Goal: Check status: Check status

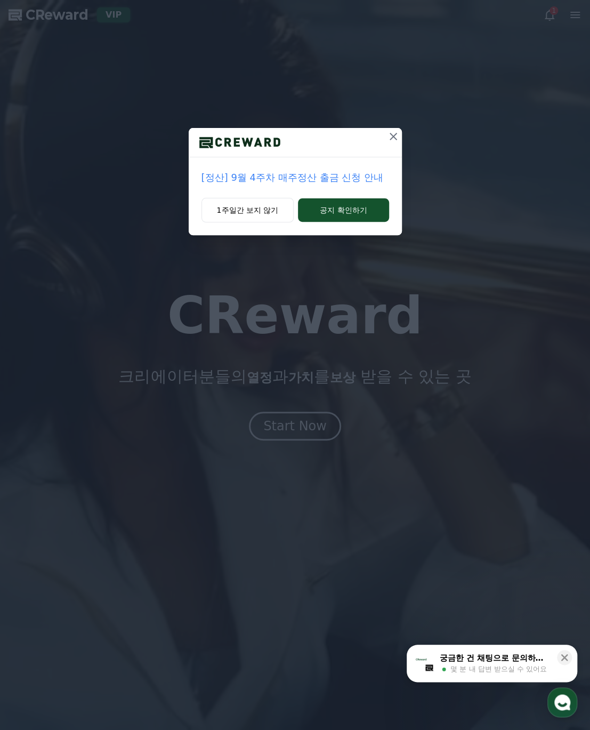
click at [398, 140] on icon at bounding box center [393, 136] width 13 height 13
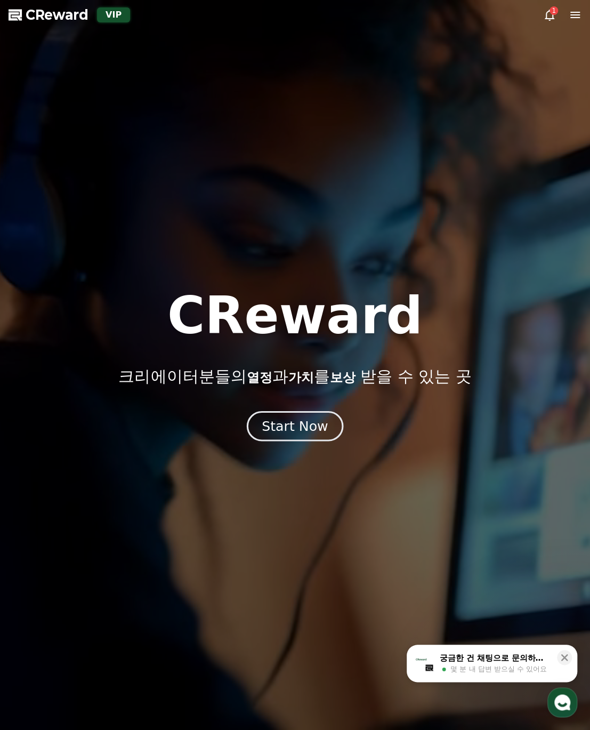
click at [321, 416] on button "Start Now" at bounding box center [295, 425] width 96 height 30
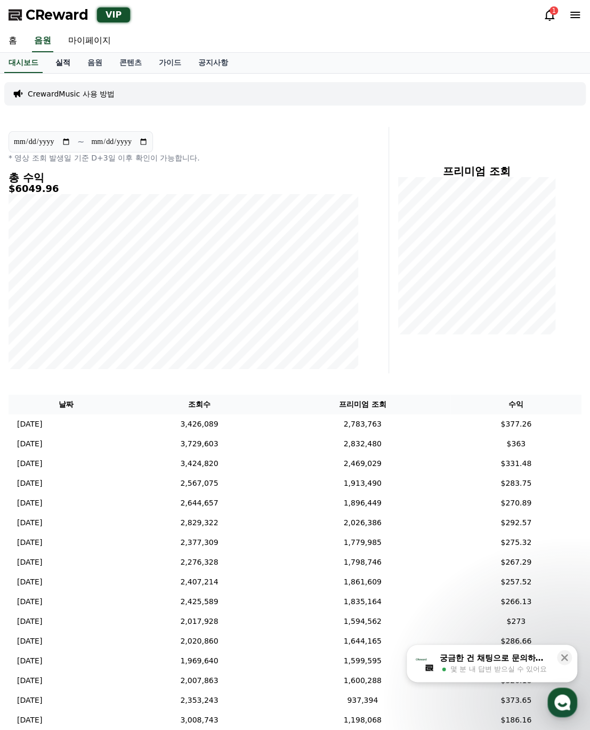
click at [66, 65] on link "실적" at bounding box center [63, 63] width 32 height 20
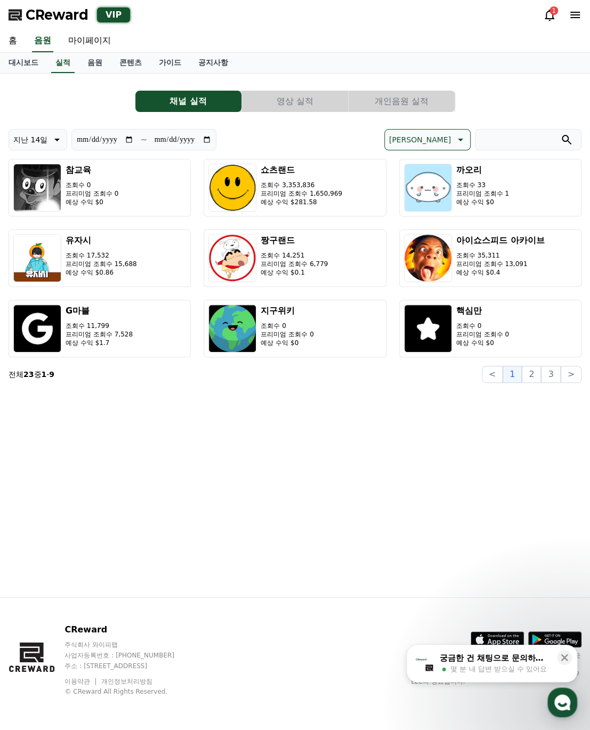
click at [265, 99] on button "영상 실적" at bounding box center [295, 101] width 106 height 21
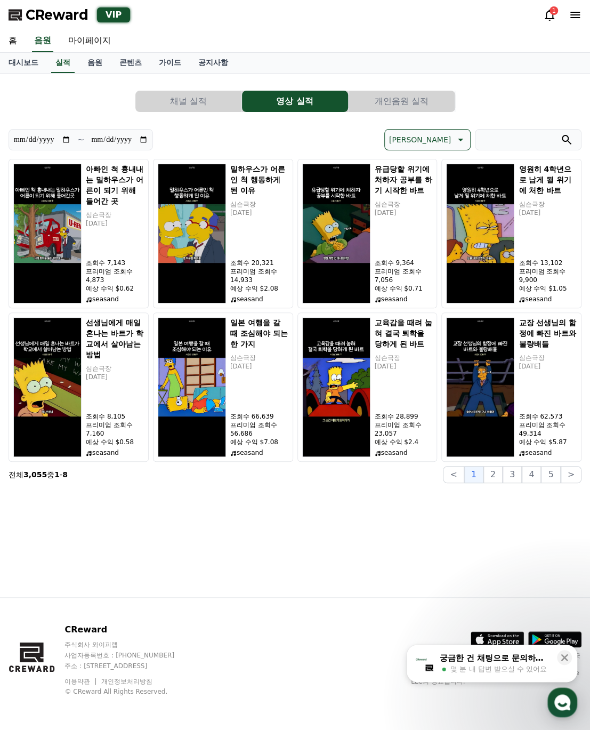
click at [374, 107] on button "개인음원 실적" at bounding box center [402, 101] width 106 height 21
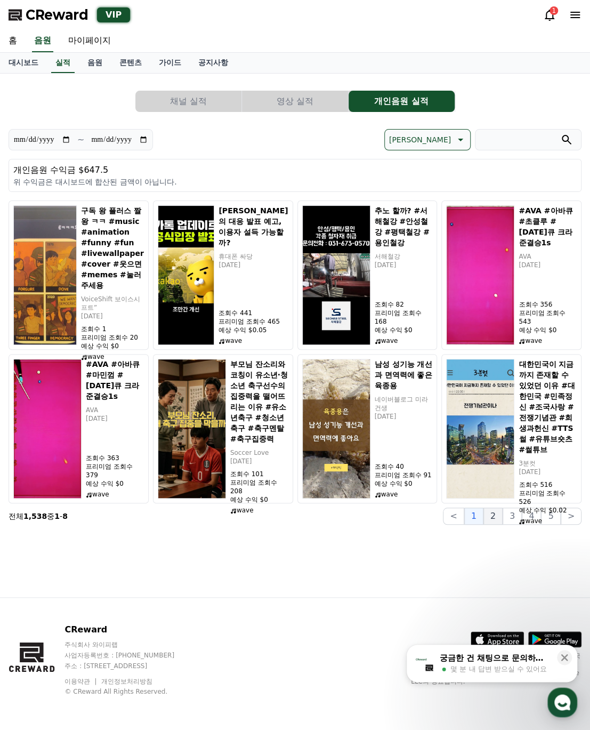
click at [493, 522] on button "2" at bounding box center [492, 515] width 19 height 17
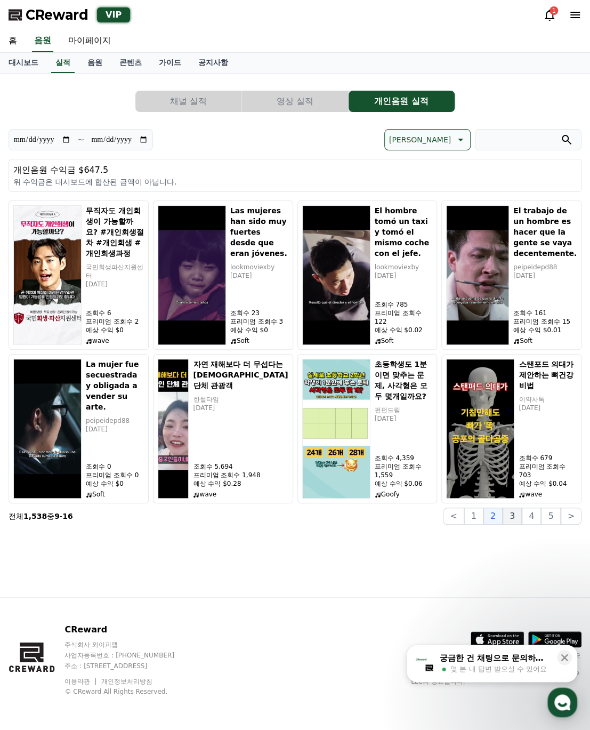
click at [516, 515] on button "3" at bounding box center [512, 515] width 19 height 17
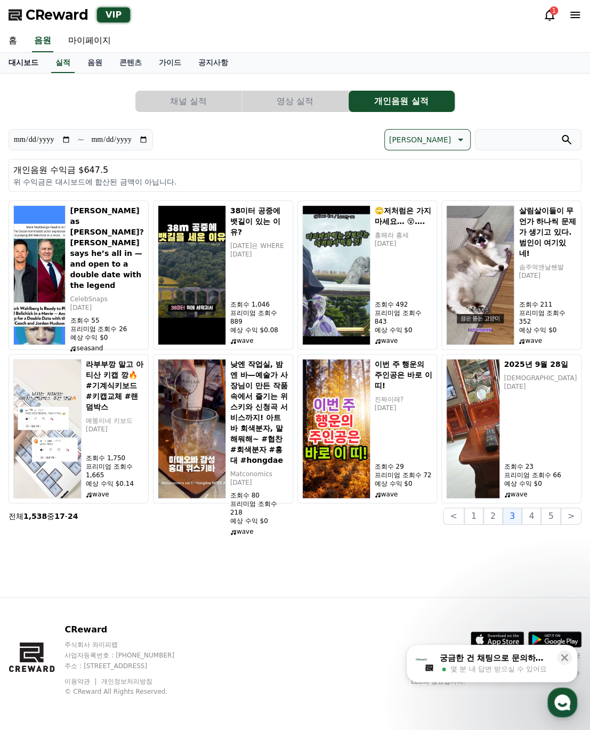
click at [31, 61] on link "대시보드" at bounding box center [23, 63] width 47 height 20
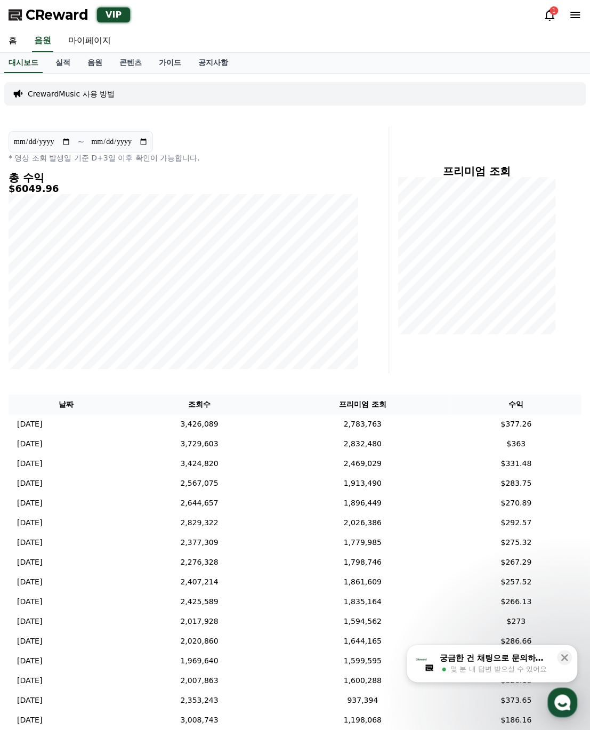
click at [318, 182] on h4 "총 수익" at bounding box center [184, 178] width 350 height 12
click at [305, 174] on h4 "총 수익" at bounding box center [184, 178] width 350 height 12
